Goal: Information Seeking & Learning: Learn about a topic

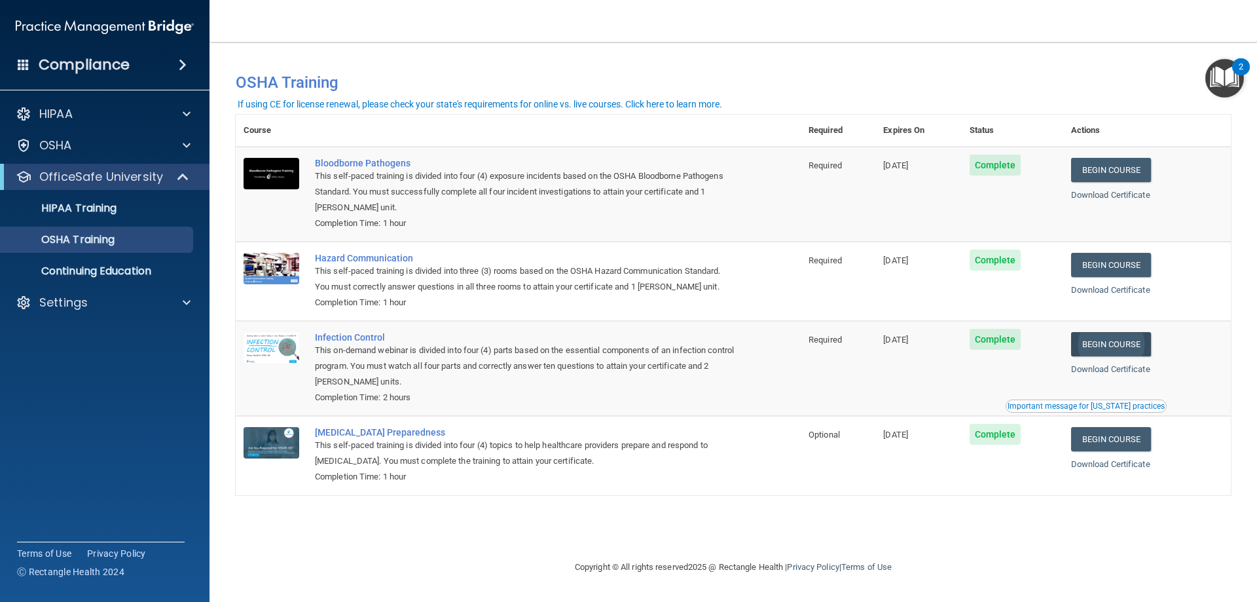
click at [1117, 348] on link "Begin Course" at bounding box center [1111, 344] width 80 height 24
click at [77, 266] on p "Continuing Education" at bounding box center [98, 271] width 179 height 13
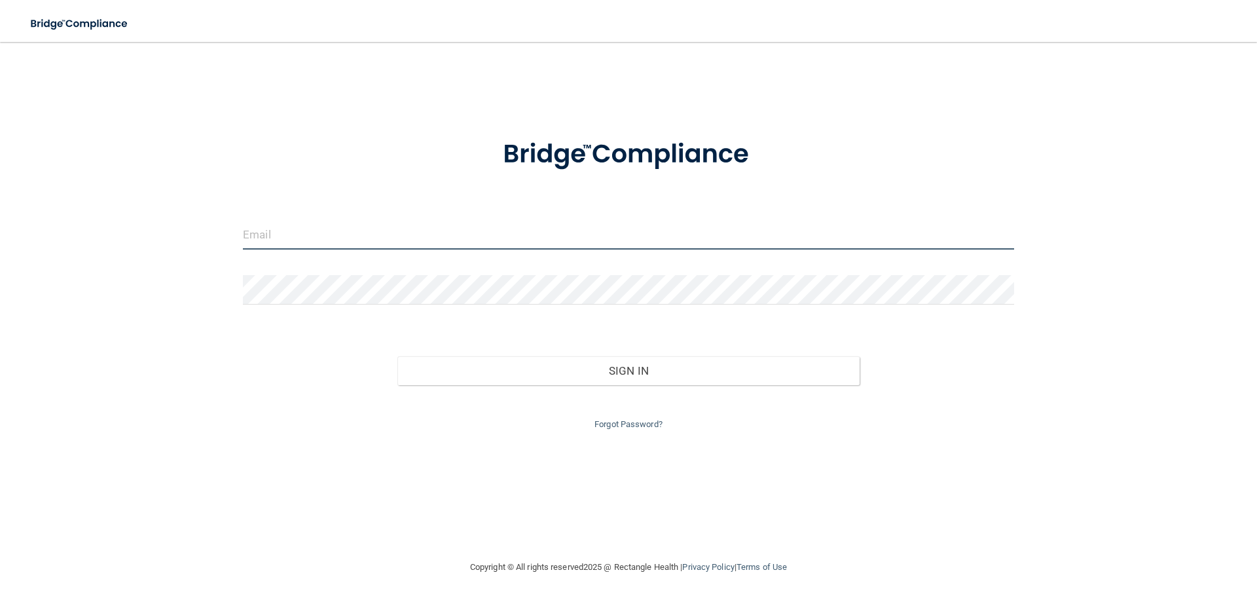
click at [457, 223] on input "email" at bounding box center [628, 234] width 771 height 29
type input "N"
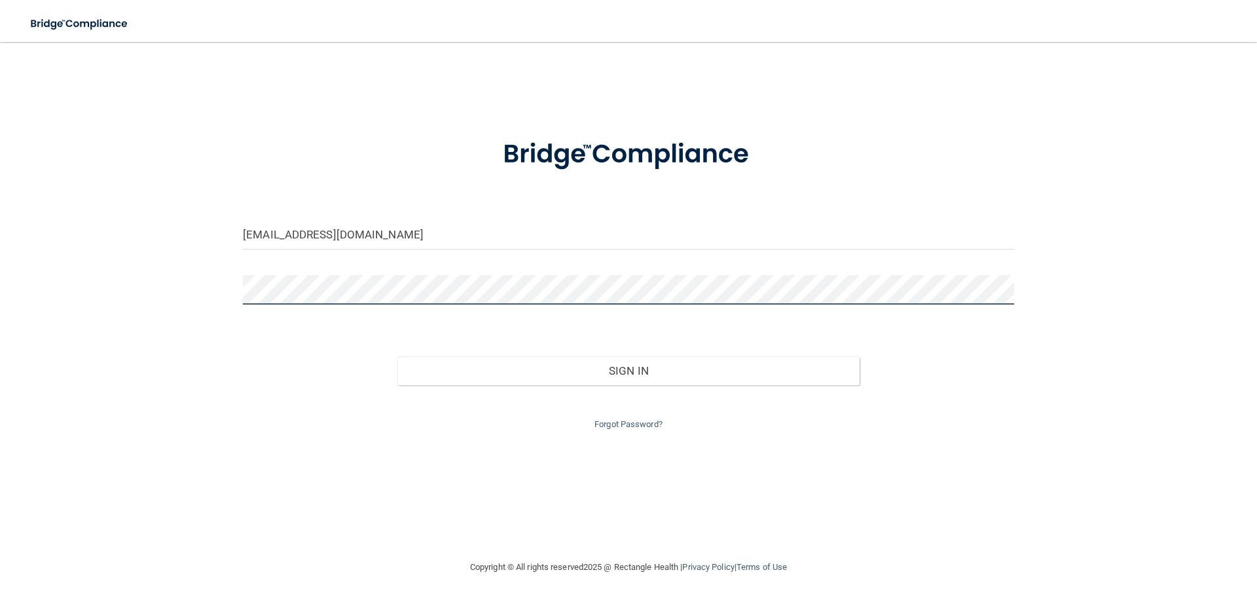
click at [397, 356] on button "Sign In" at bounding box center [628, 370] width 463 height 29
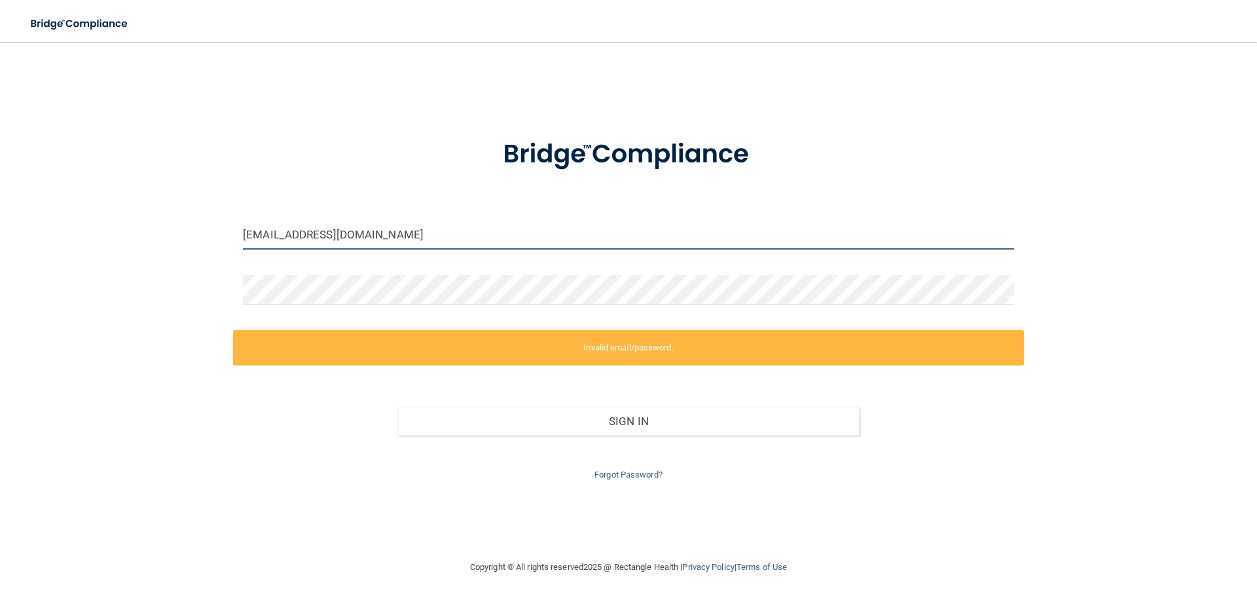
click at [394, 239] on input "nicoleapril.94@gmail.co" at bounding box center [628, 234] width 771 height 29
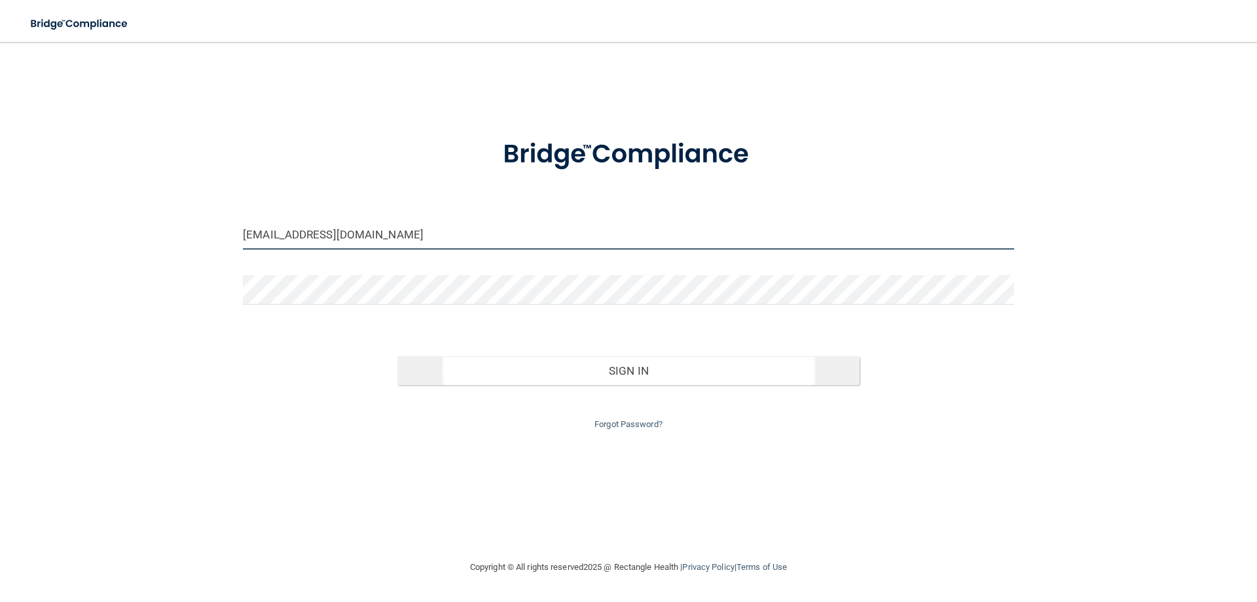
type input "nicoleapril.94@gmail.com"
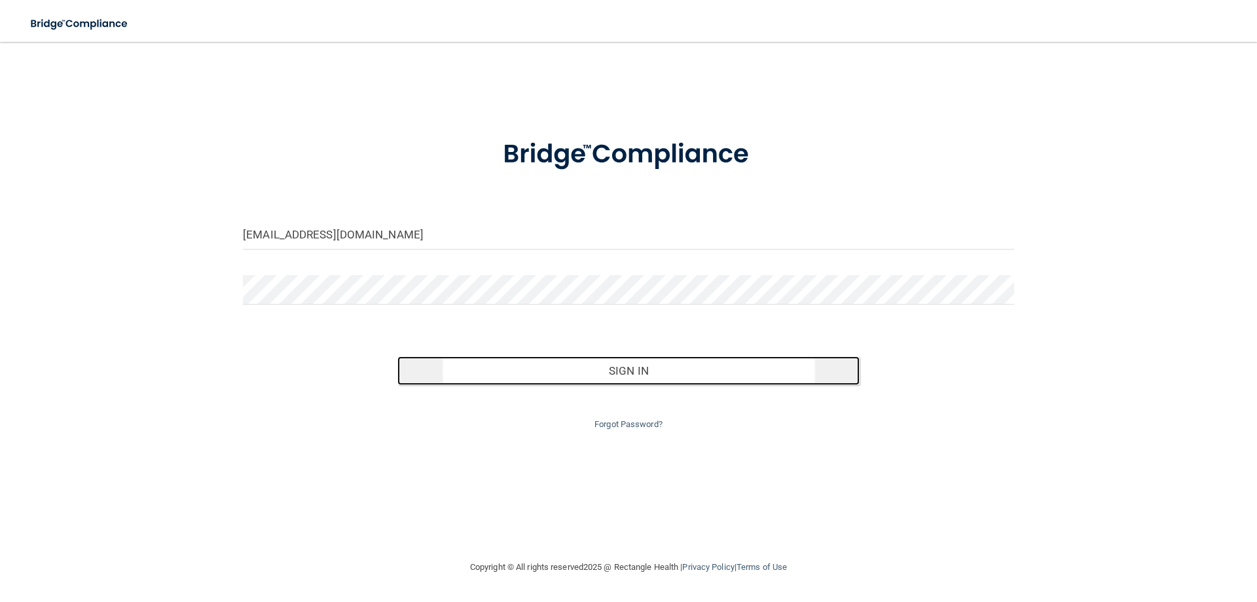
click at [555, 368] on button "Sign In" at bounding box center [628, 370] width 463 height 29
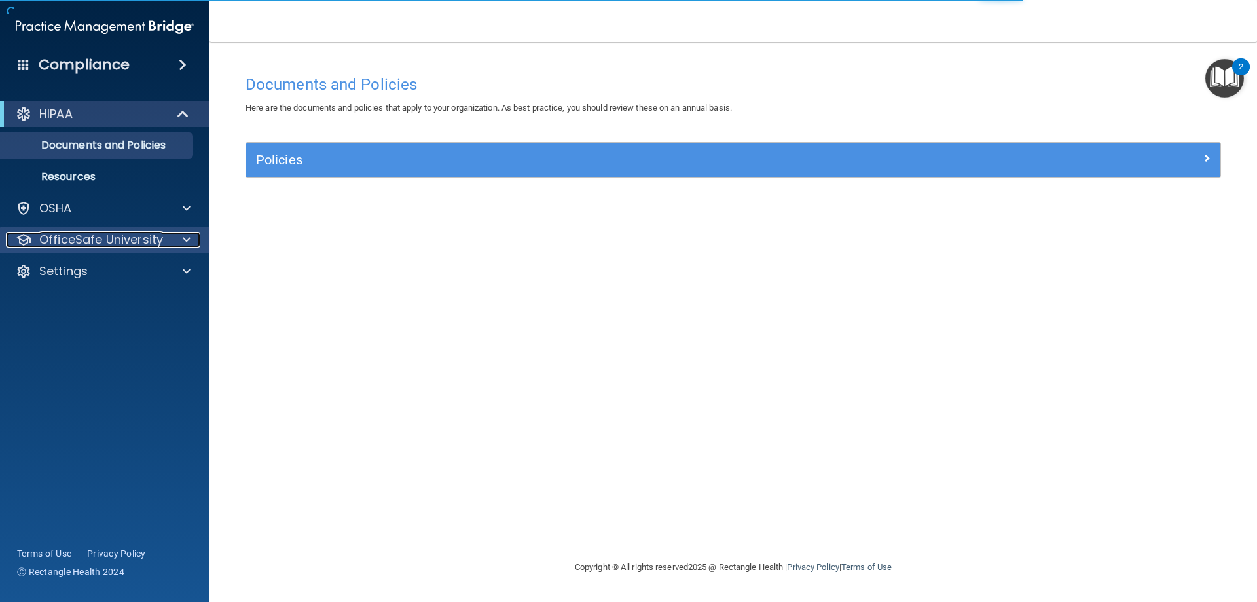
click at [87, 240] on p "OfficeSafe University" at bounding box center [101, 240] width 124 height 16
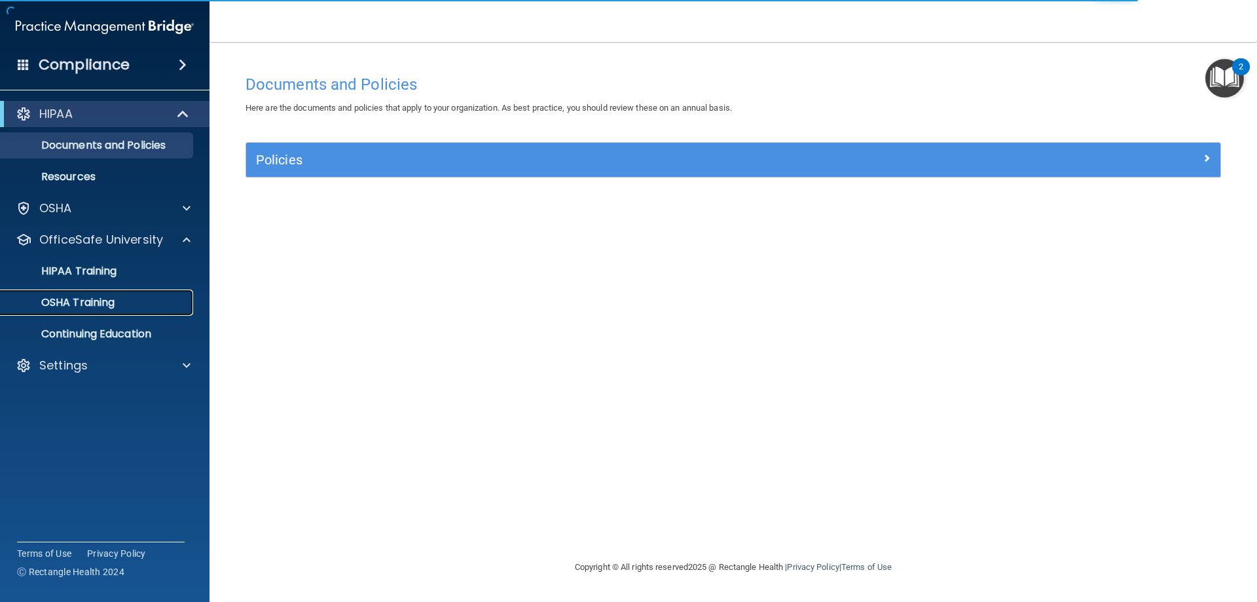
click at [116, 295] on link "OSHA Training" at bounding box center [90, 302] width 206 height 26
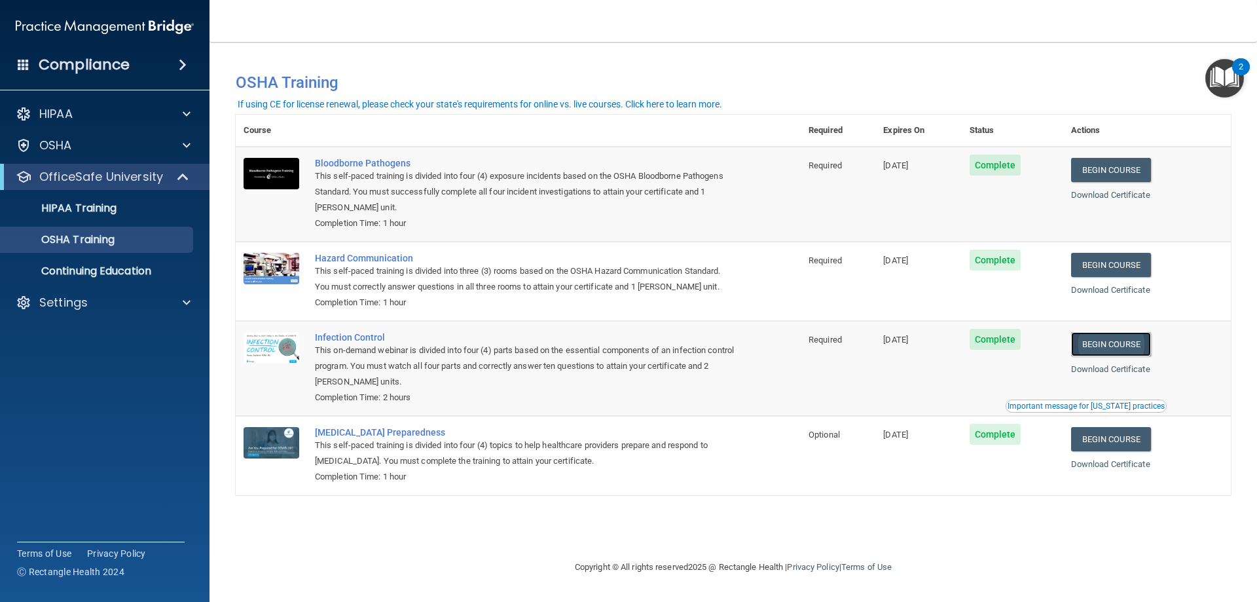
click at [1141, 352] on link "Begin Course" at bounding box center [1111, 344] width 80 height 24
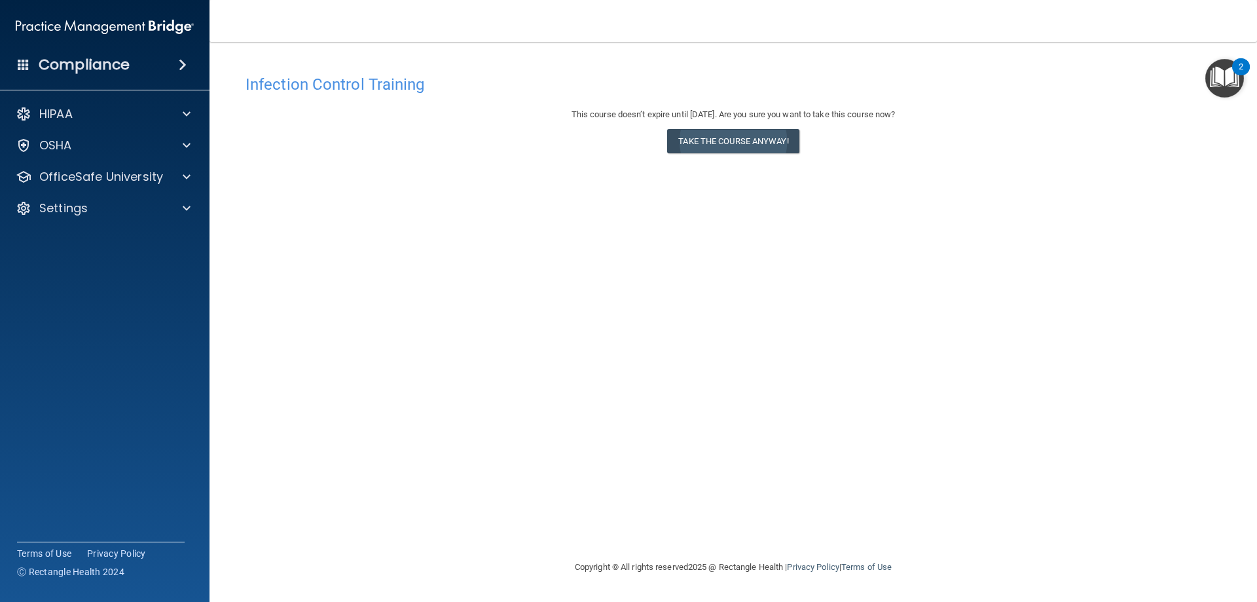
click at [781, 153] on div "This course doesn’t expire until [DATE]. Are you sure you want to take this cou…" at bounding box center [734, 133] width 976 height 53
click at [779, 143] on button "Take the course anyway!" at bounding box center [733, 141] width 132 height 24
